Goal: Task Accomplishment & Management: Use online tool/utility

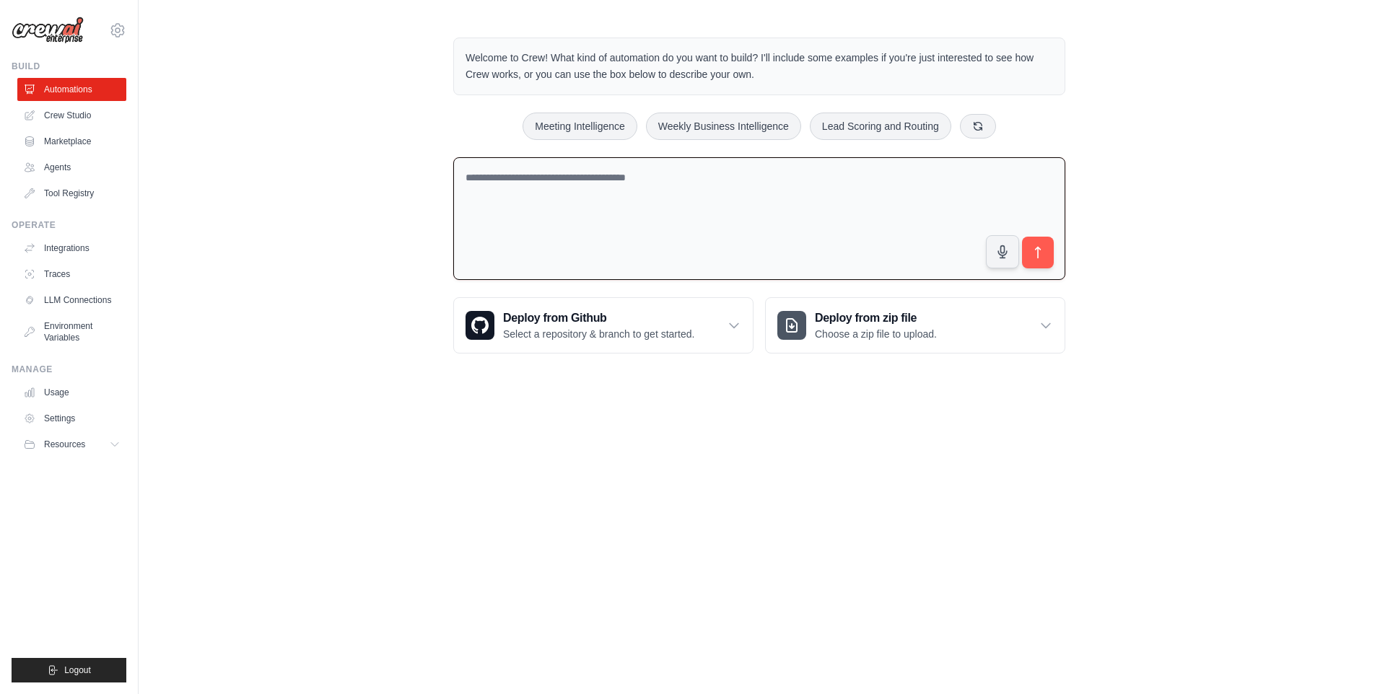
click at [694, 228] on textarea at bounding box center [759, 218] width 612 height 123
type textarea "*"
click at [75, 672] on span "Logout" at bounding box center [77, 671] width 27 height 12
click at [48, 673] on icon "submit" at bounding box center [53, 671] width 12 height 12
click at [79, 101] on ul "Automations Crew Studio Marketplace Agents Tool Registry" at bounding box center [71, 141] width 109 height 127
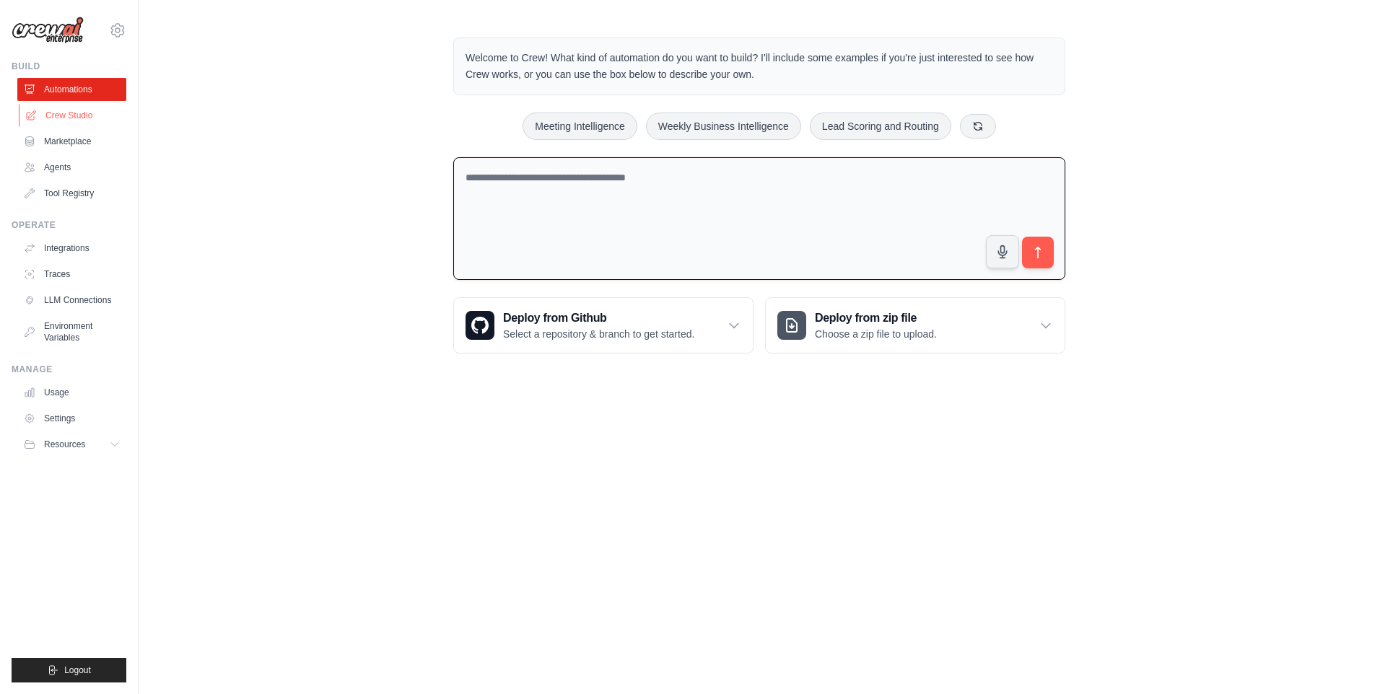
click at [74, 109] on link "Crew Studio" at bounding box center [73, 115] width 109 height 23
click at [74, 113] on link "Crew Studio" at bounding box center [73, 115] width 109 height 23
